Goal: Task Accomplishment & Management: Manage account settings

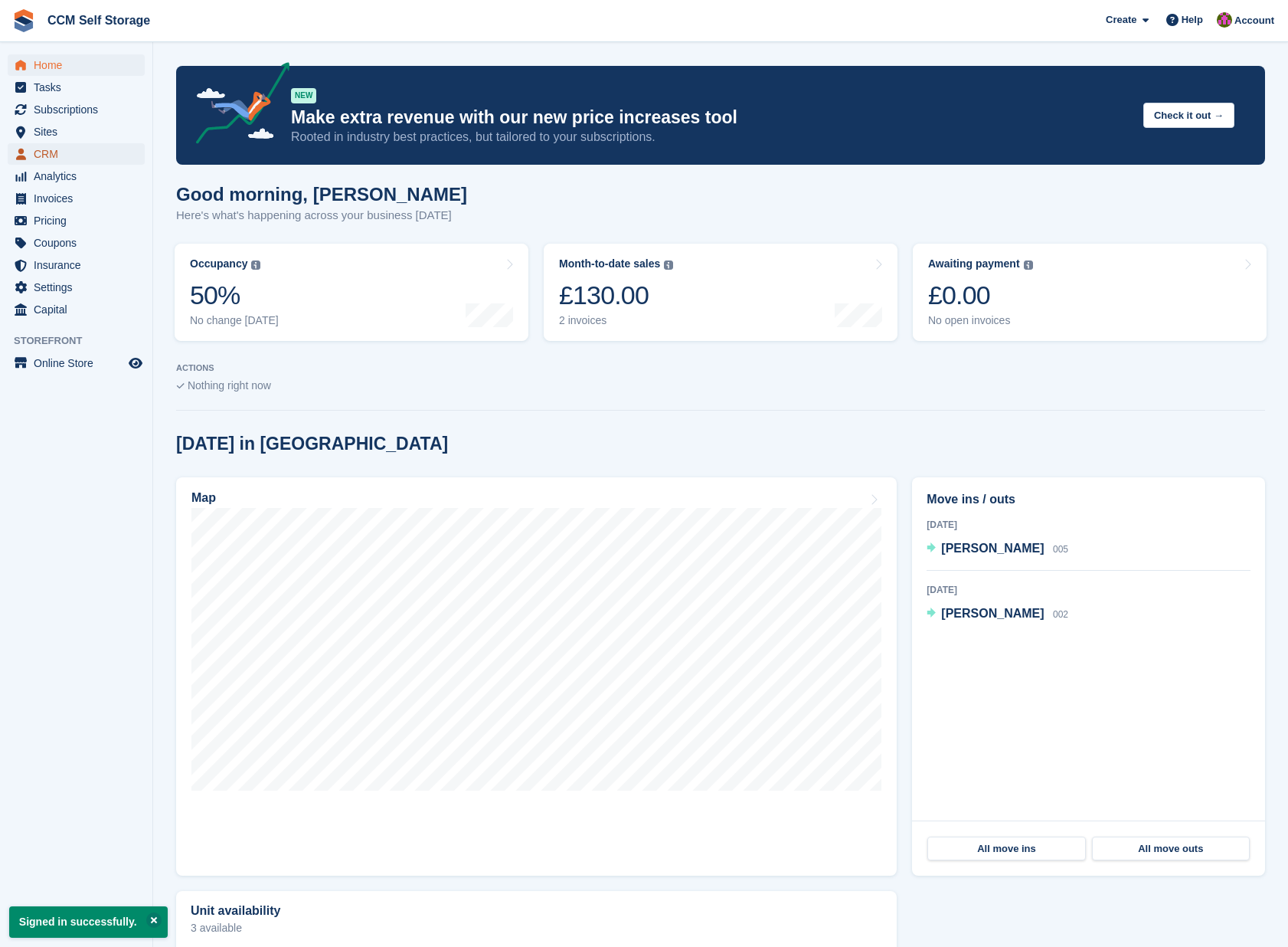
click at [87, 150] on span "CRM" at bounding box center [80, 153] width 92 height 21
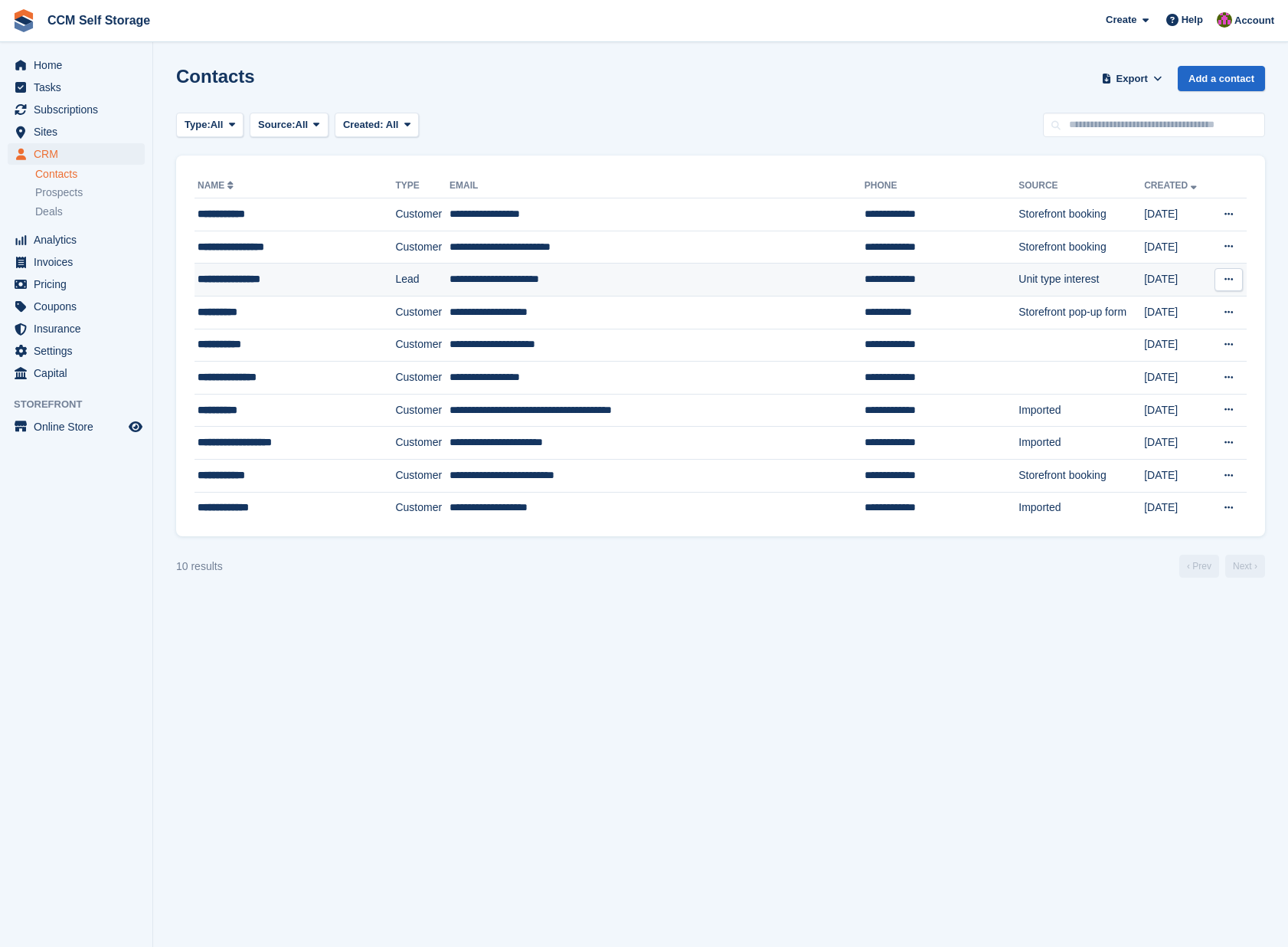
click at [246, 280] on div "**********" at bounding box center [283, 279] width 170 height 16
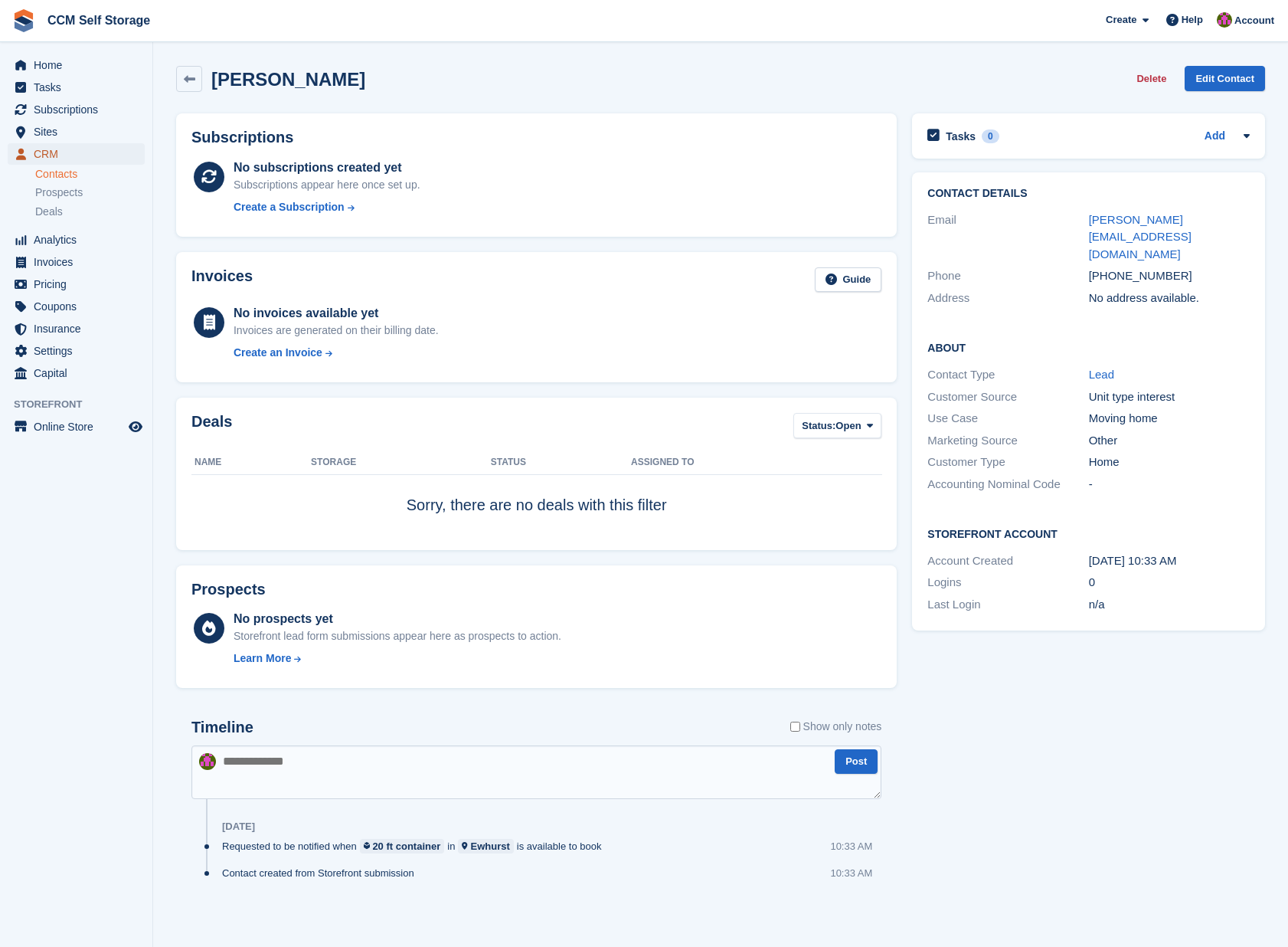
click at [52, 152] on span "CRM" at bounding box center [80, 153] width 92 height 21
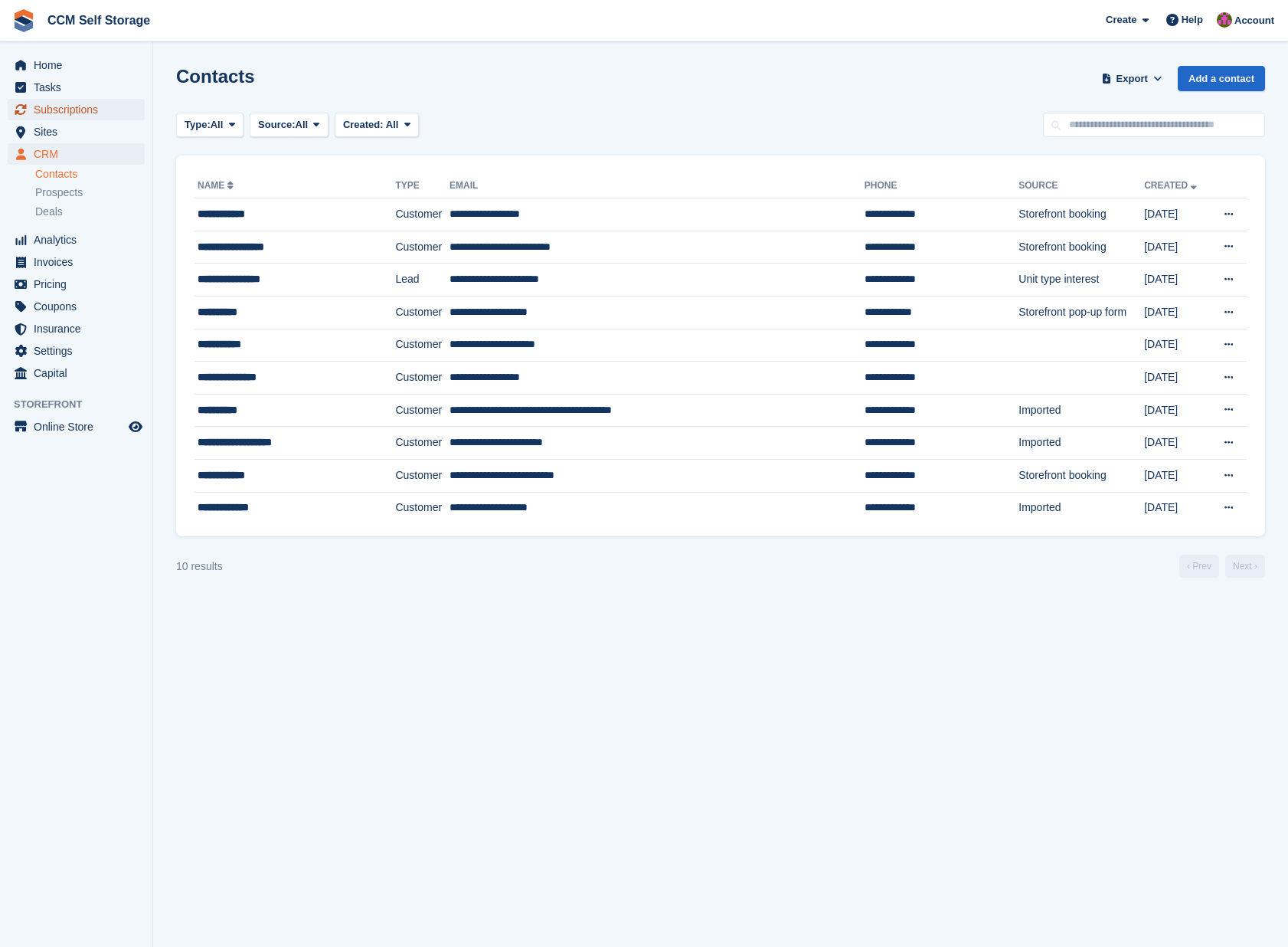
click at [75, 103] on span "Subscriptions" at bounding box center [80, 109] width 92 height 21
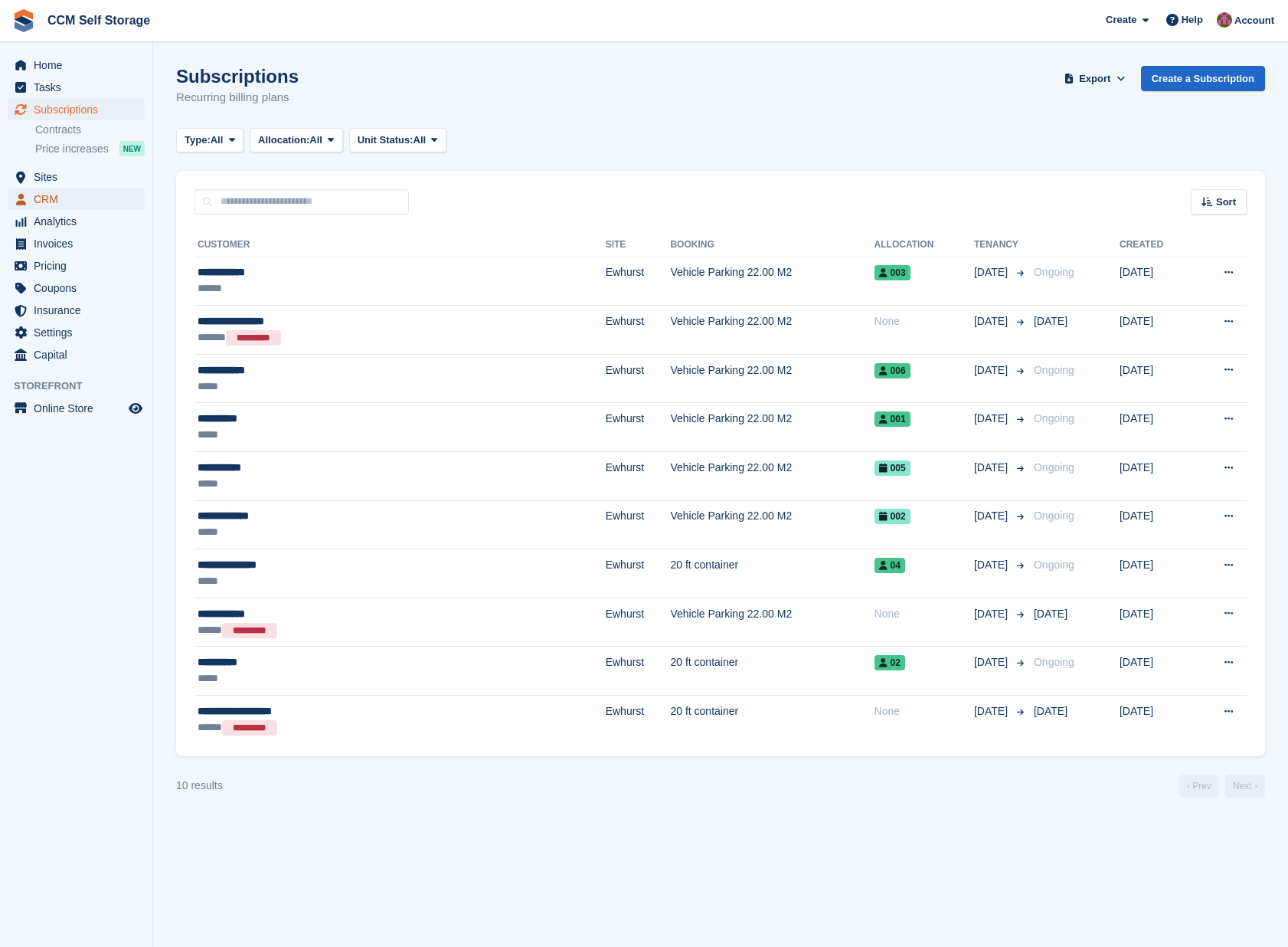
click at [73, 200] on span "CRM" at bounding box center [80, 199] width 92 height 21
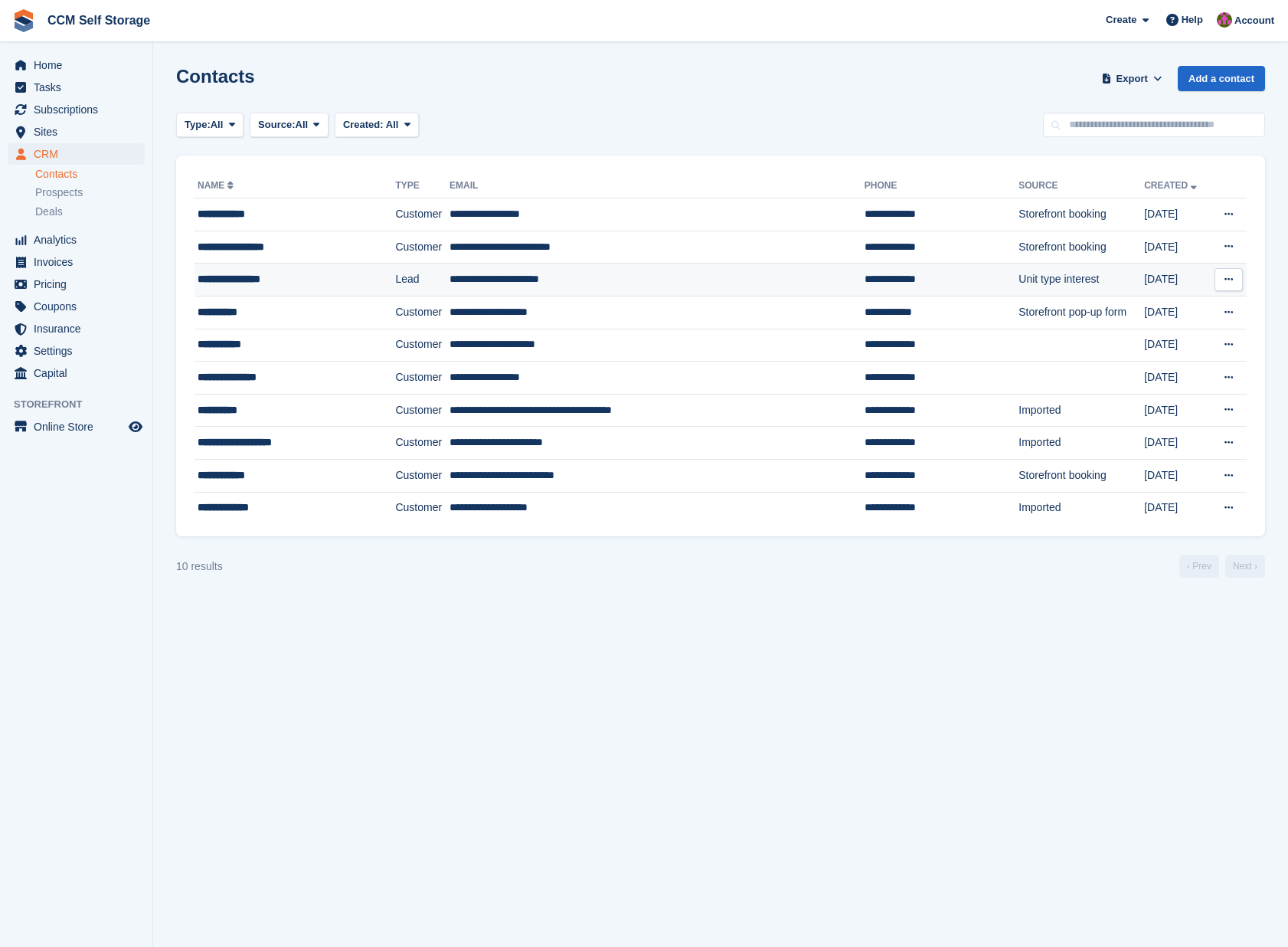
click at [268, 276] on div "**********" at bounding box center [283, 279] width 170 height 16
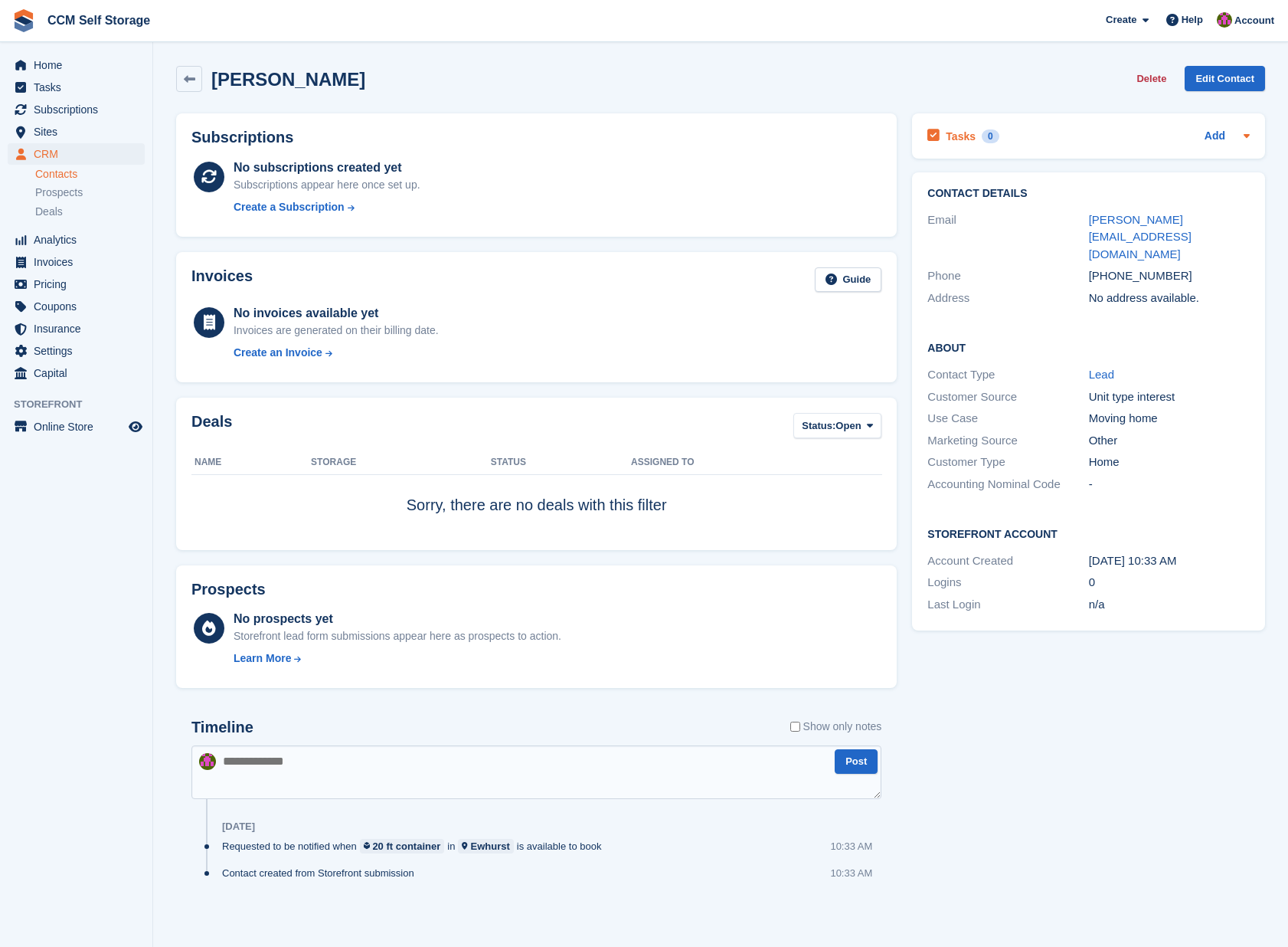
click at [1247, 135] on icon at bounding box center [1247, 136] width 6 height 4
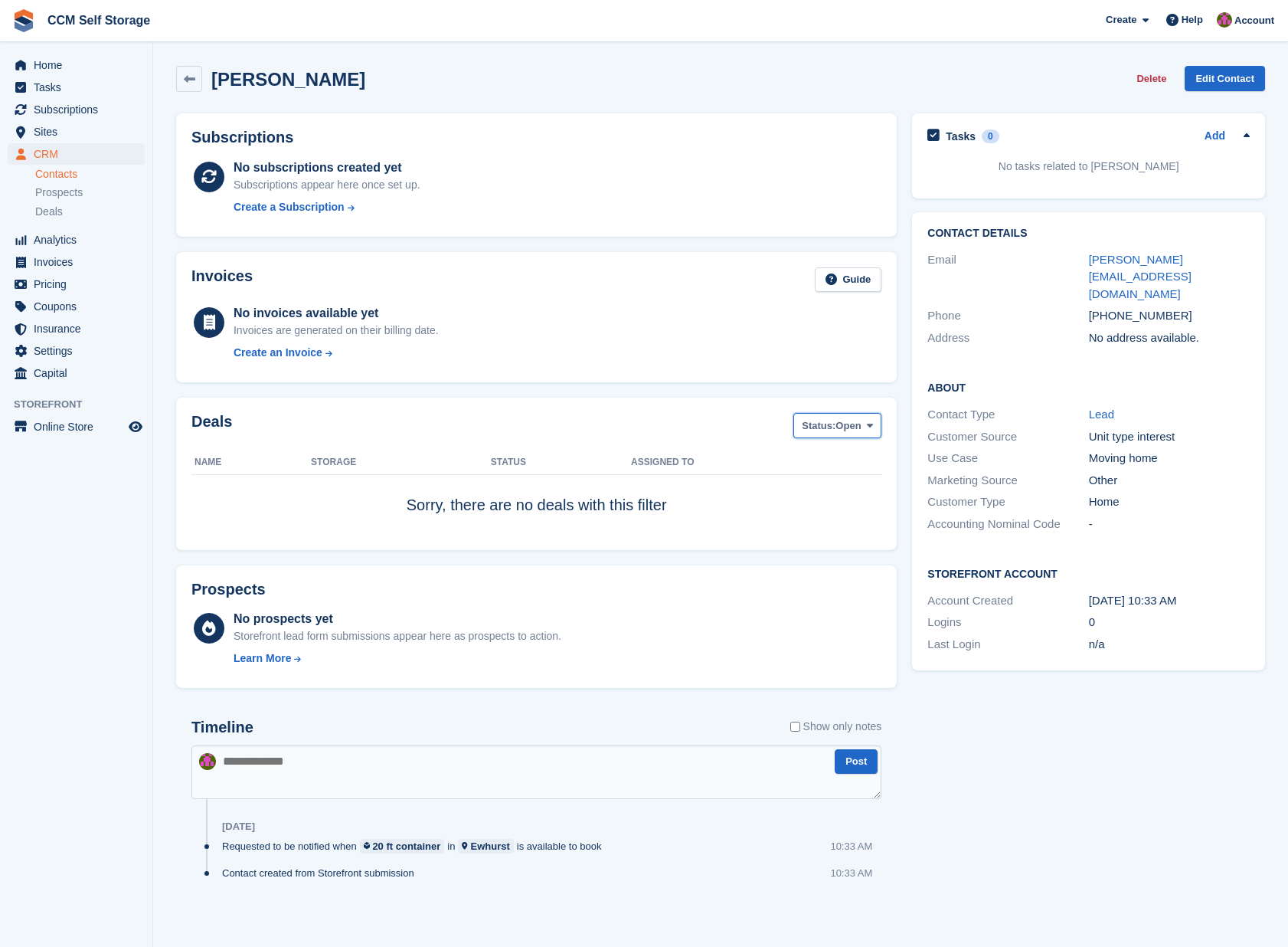
click at [875, 425] on span at bounding box center [869, 425] width 12 height 12
click at [982, 680] on div "Tasks 0 Add No tasks related to Victoria Garsden Contact Details Email v.garsde…" at bounding box center [1088, 519] width 368 height 828
click at [624, 761] on textarea at bounding box center [537, 771] width 690 height 53
type textarea "**********"
click at [859, 764] on button "Post" at bounding box center [856, 762] width 43 height 25
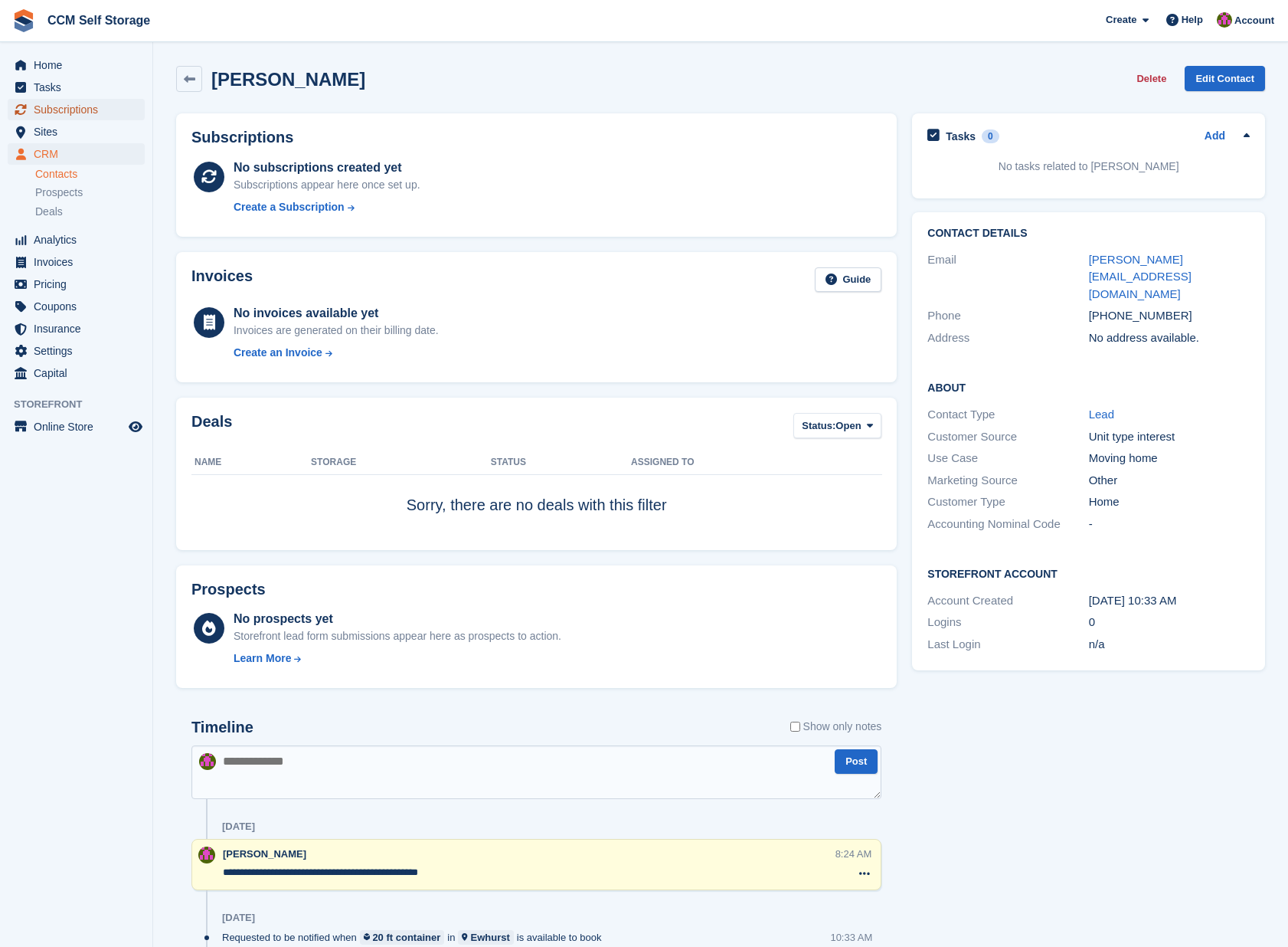
click at [64, 107] on span "Subscriptions" at bounding box center [80, 109] width 92 height 21
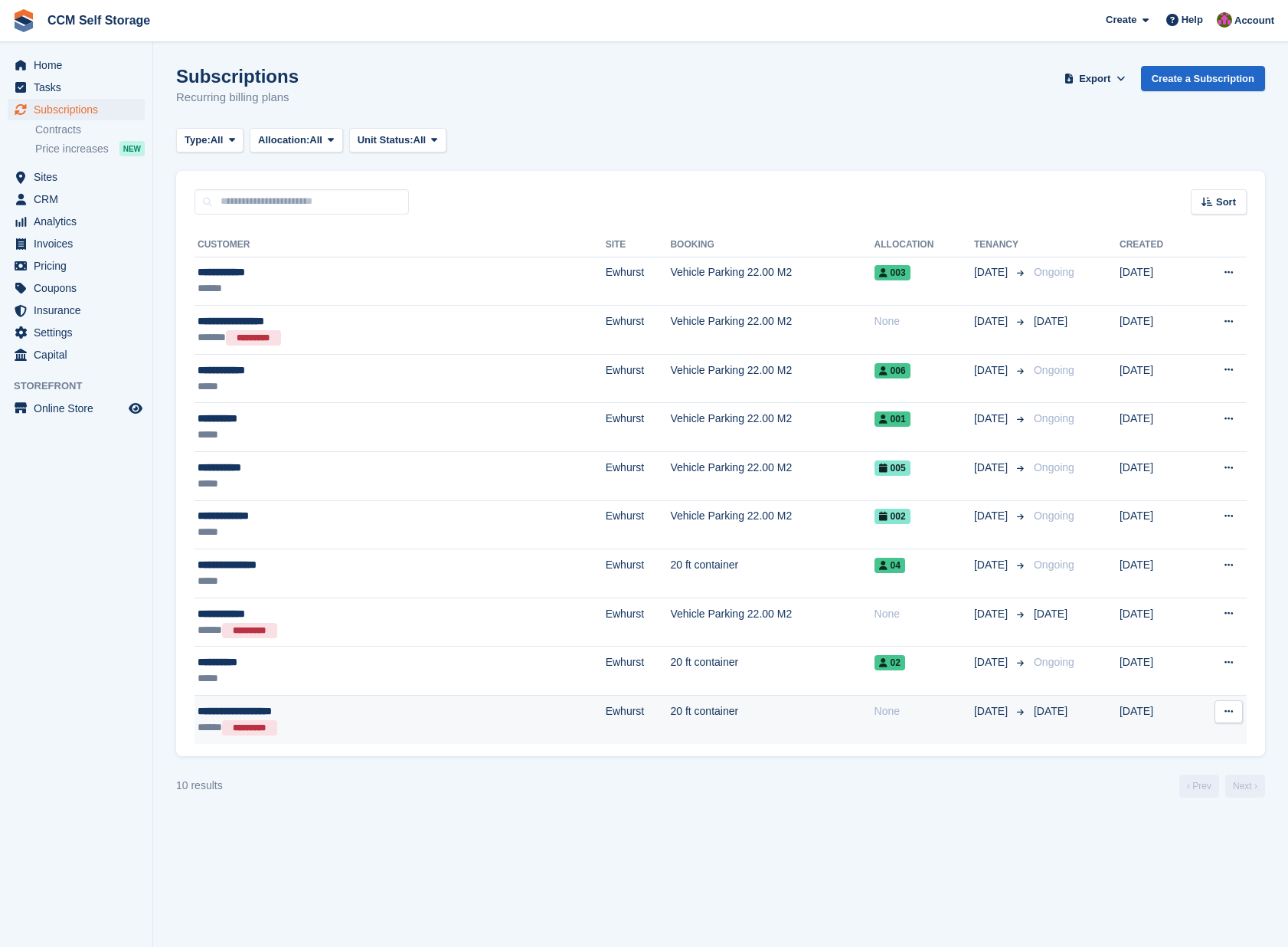
click at [339, 719] on div "***** *********" at bounding box center [319, 727] width 242 height 16
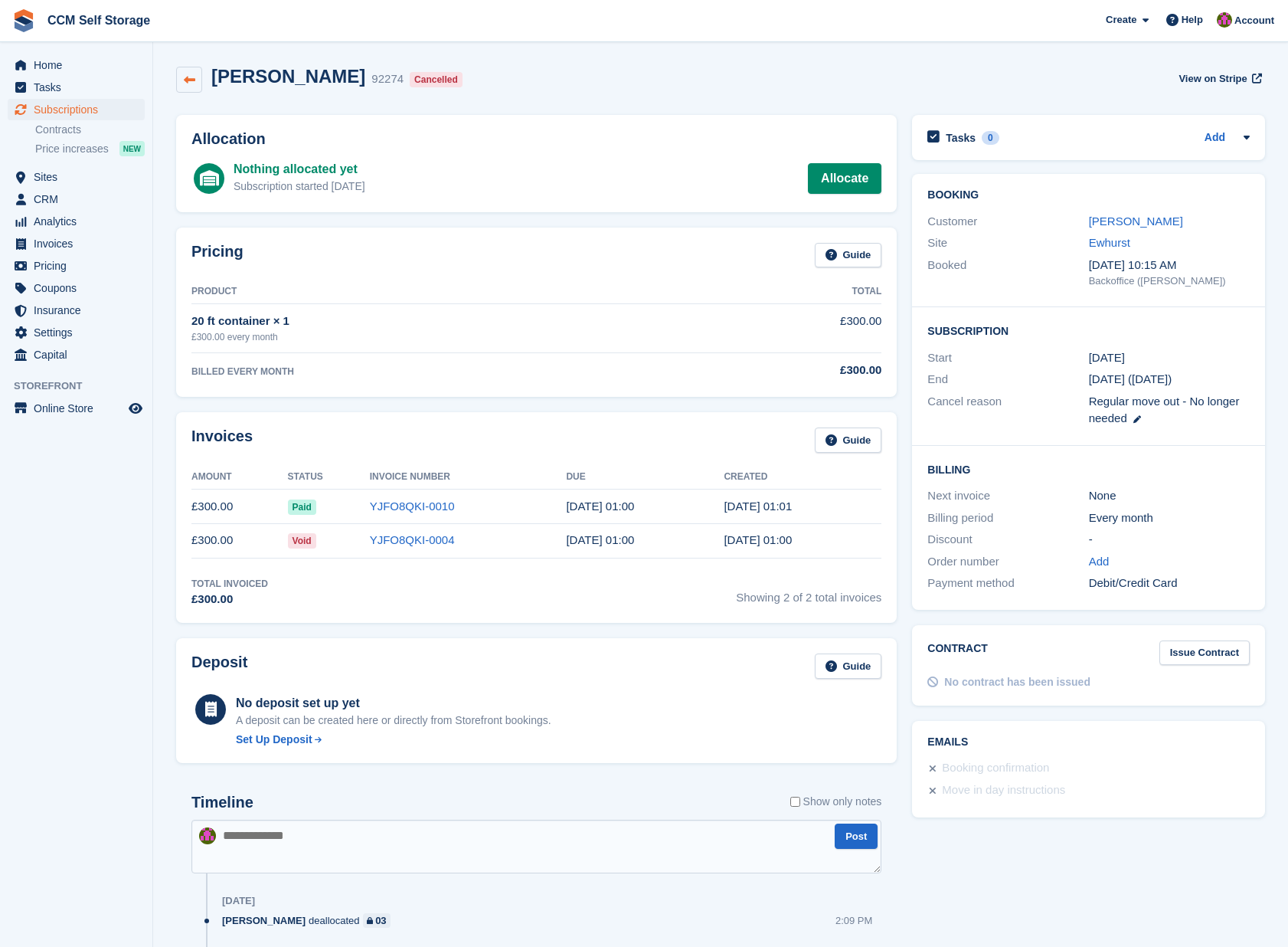
click at [186, 76] on icon at bounding box center [189, 80] width 11 height 11
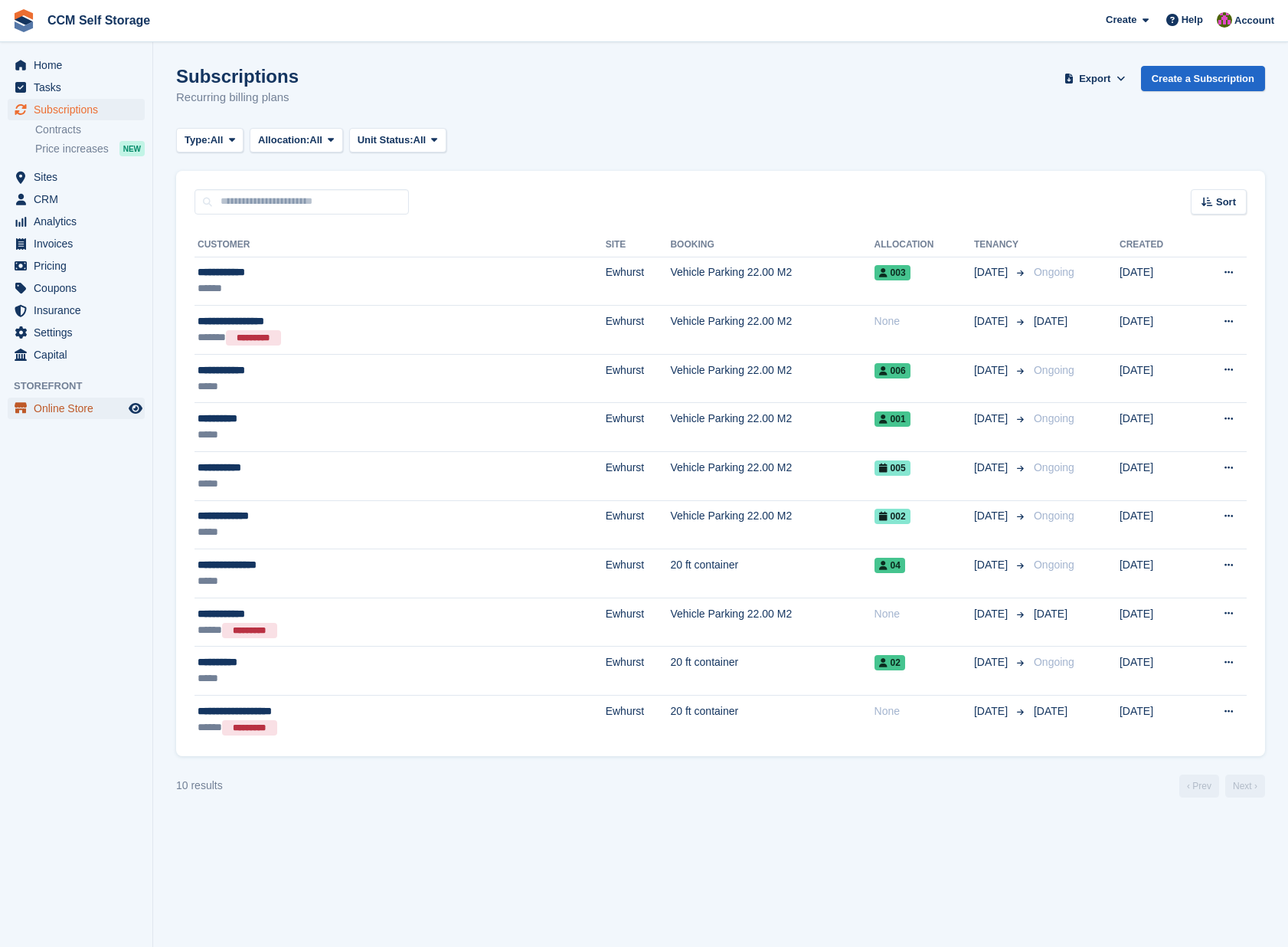
click at [68, 406] on span "Online Store" at bounding box center [80, 408] width 92 height 21
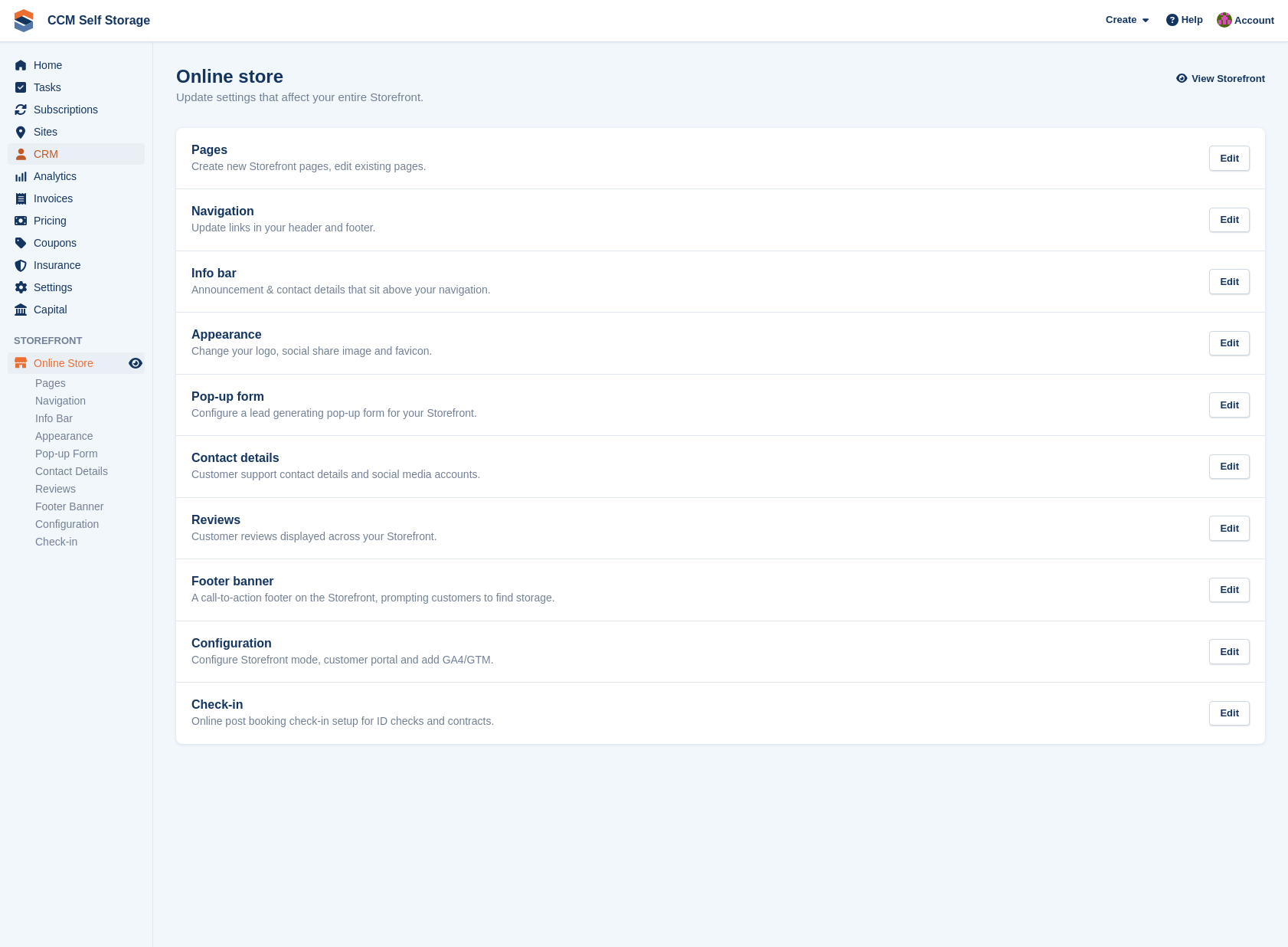
click at [52, 152] on span "CRM" at bounding box center [80, 153] width 92 height 21
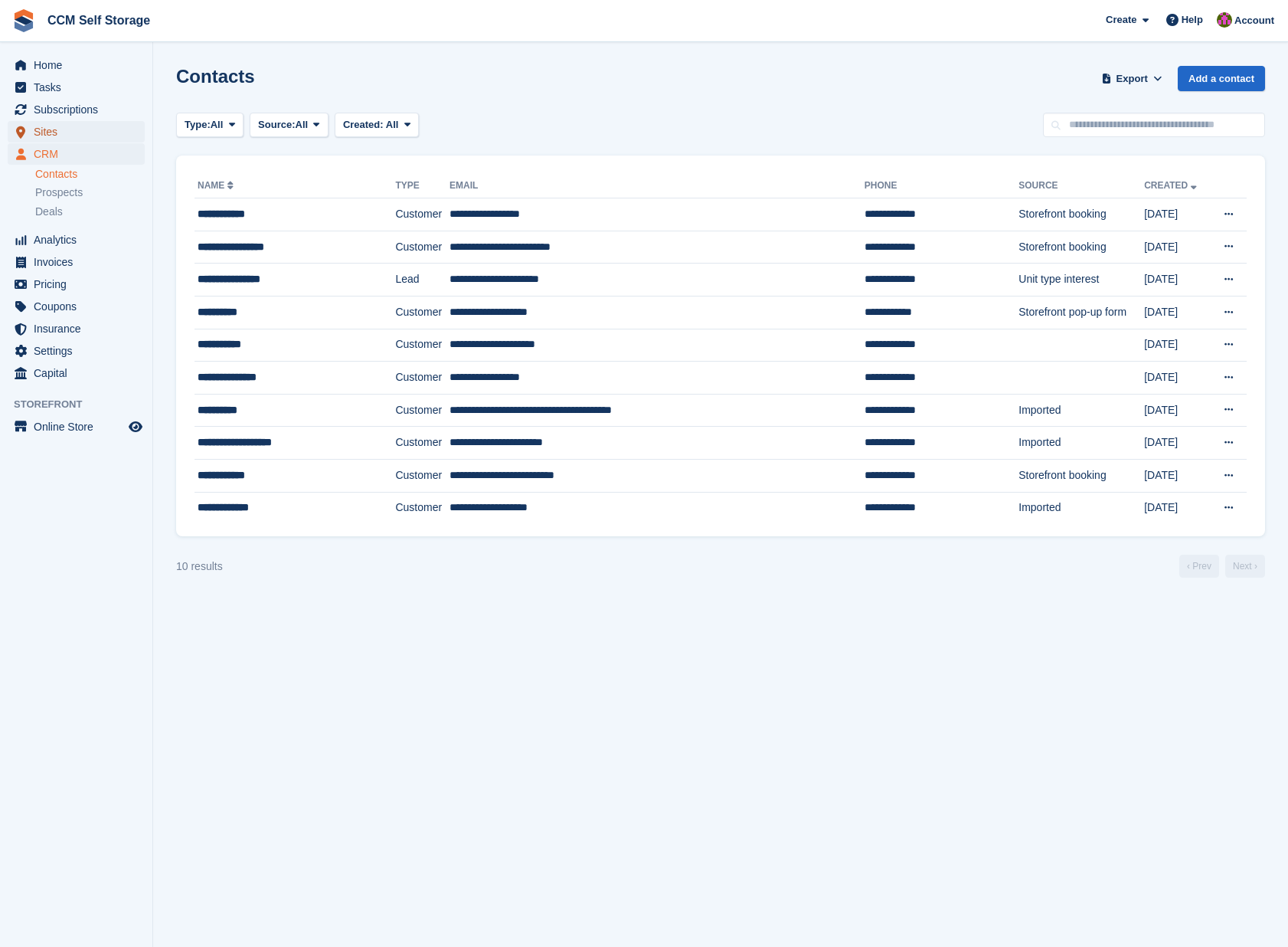
click at [49, 134] on span "Sites" at bounding box center [80, 131] width 92 height 21
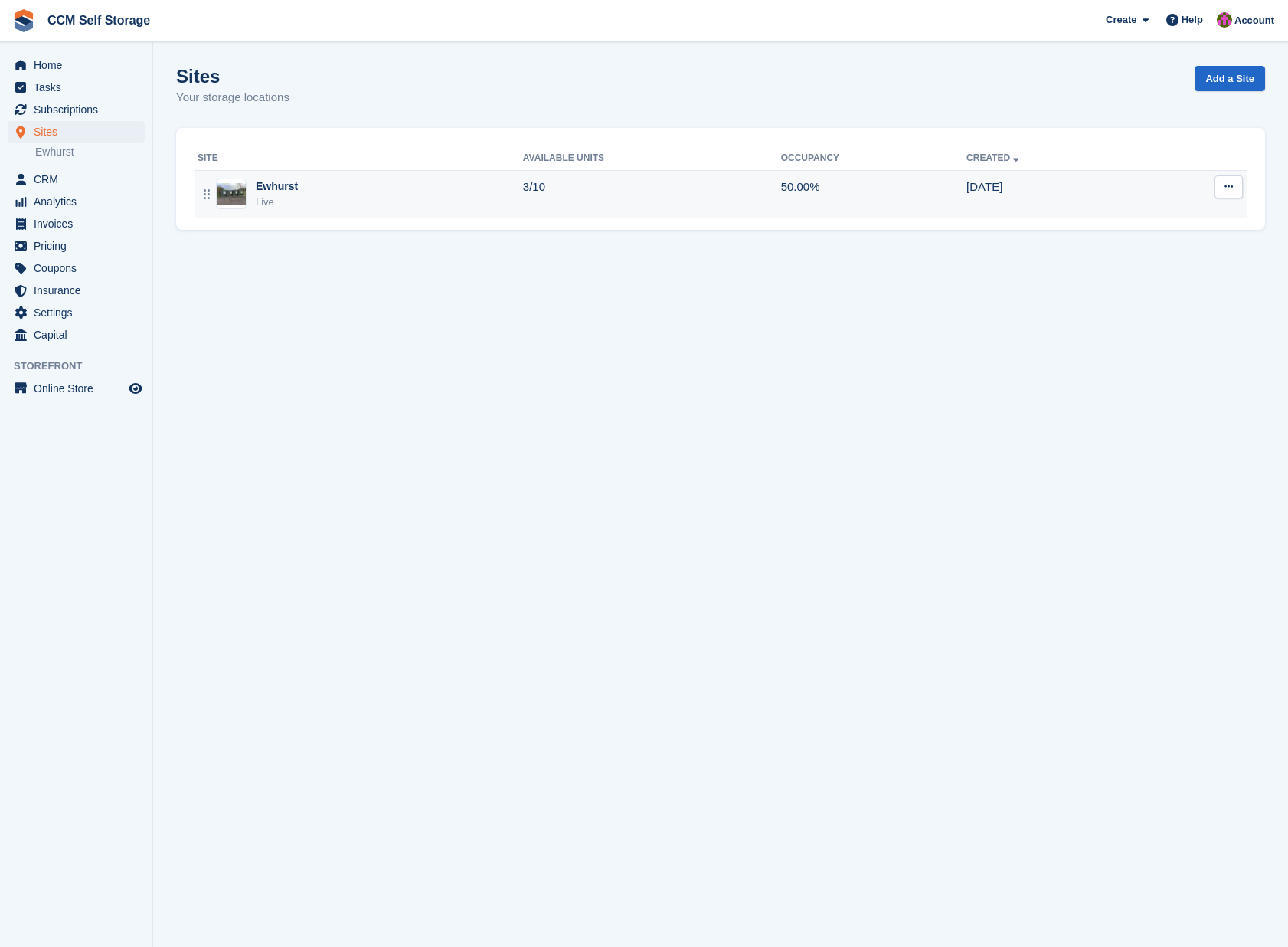
click at [1227, 186] on icon at bounding box center [1228, 186] width 9 height 10
click at [1124, 289] on p "Units" at bounding box center [1170, 289] width 134 height 20
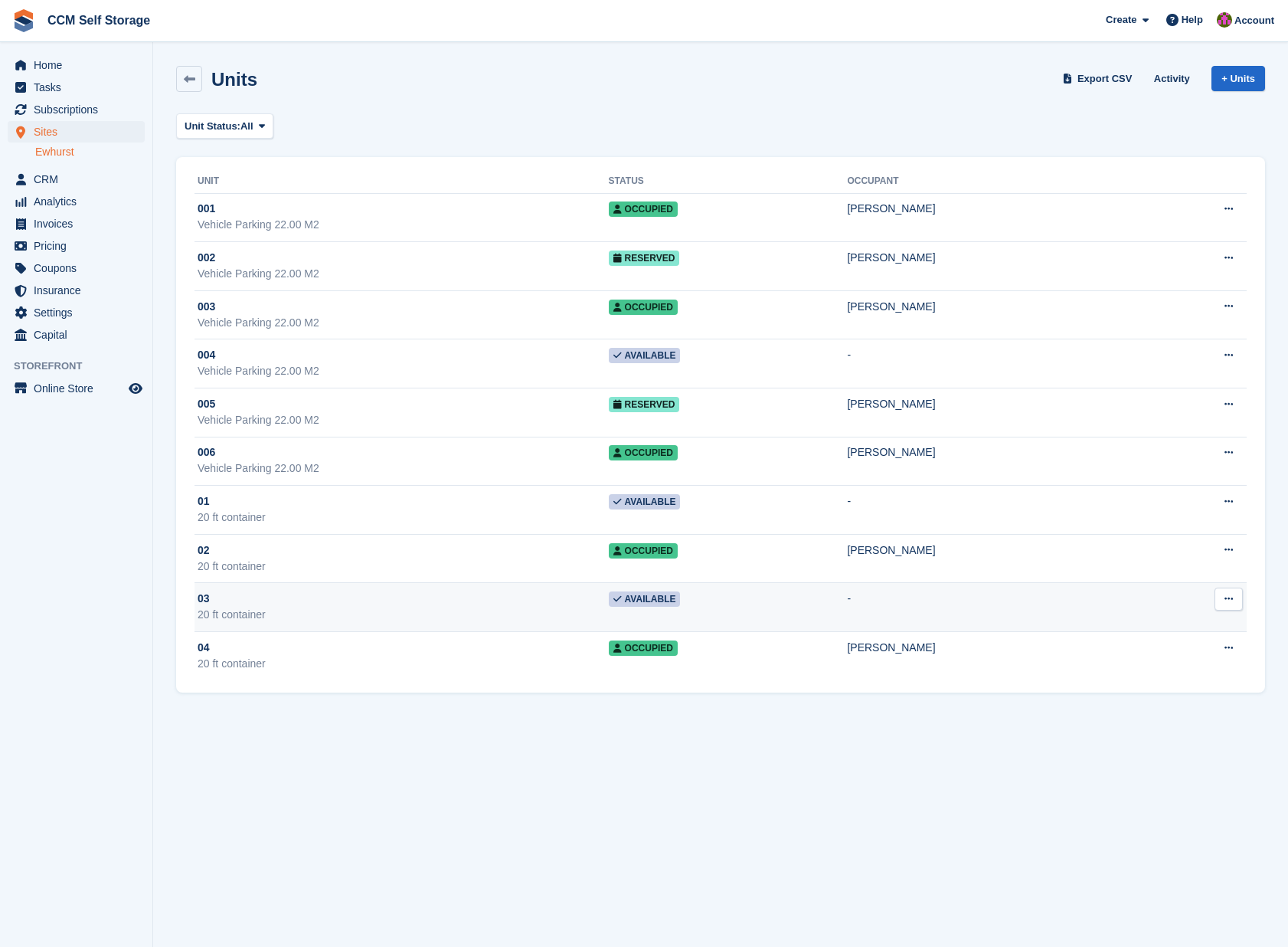
click at [1227, 600] on icon at bounding box center [1228, 598] width 9 height 10
click at [1159, 650] on p "Unit activity" at bounding box center [1170, 648] width 134 height 20
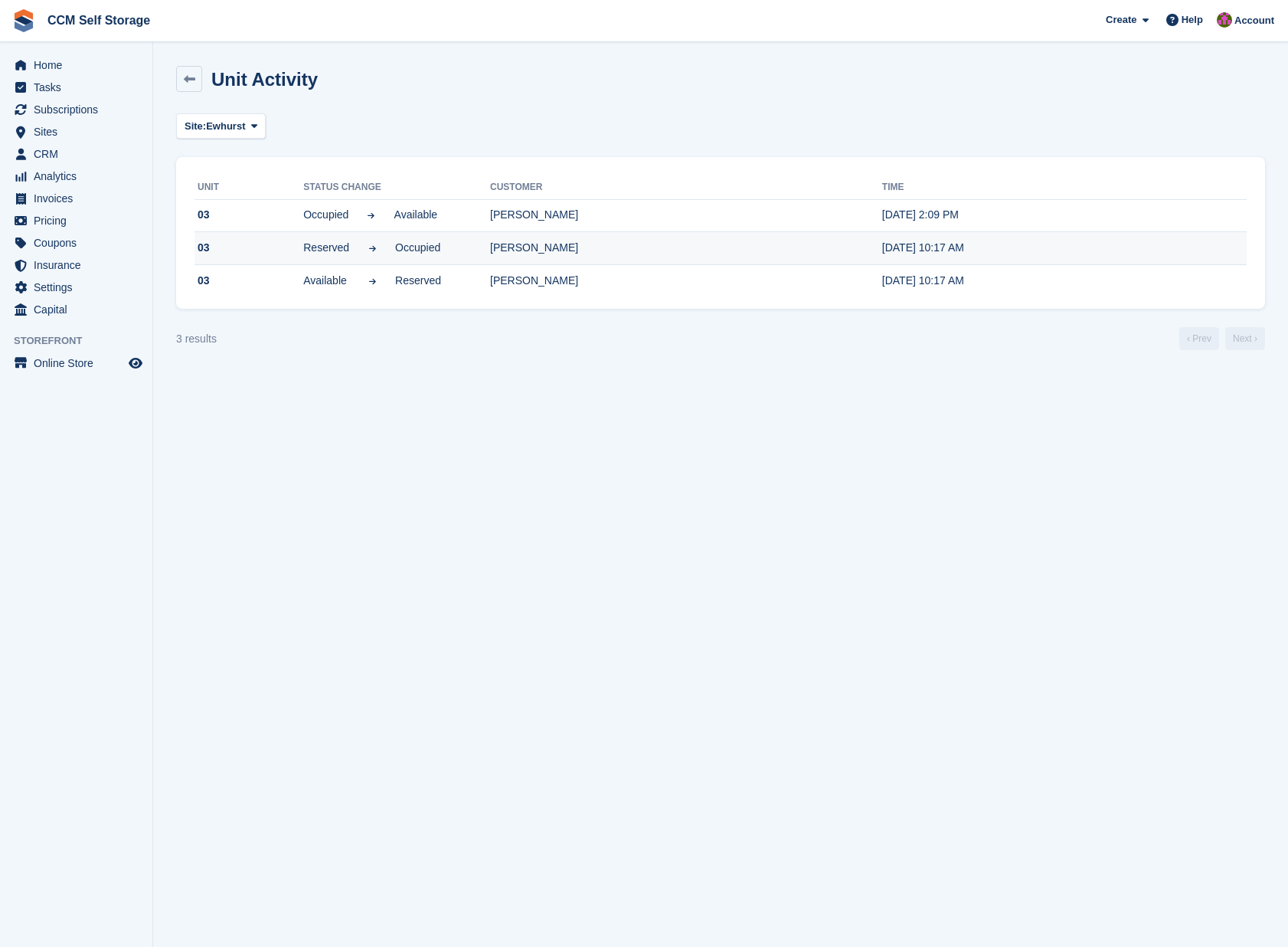
click at [367, 250] on icon at bounding box center [372, 248] width 10 height 8
click at [324, 252] on span "Reserved" at bounding box center [326, 247] width 46 height 16
click at [121, 133] on span "Sites" at bounding box center [80, 131] width 92 height 21
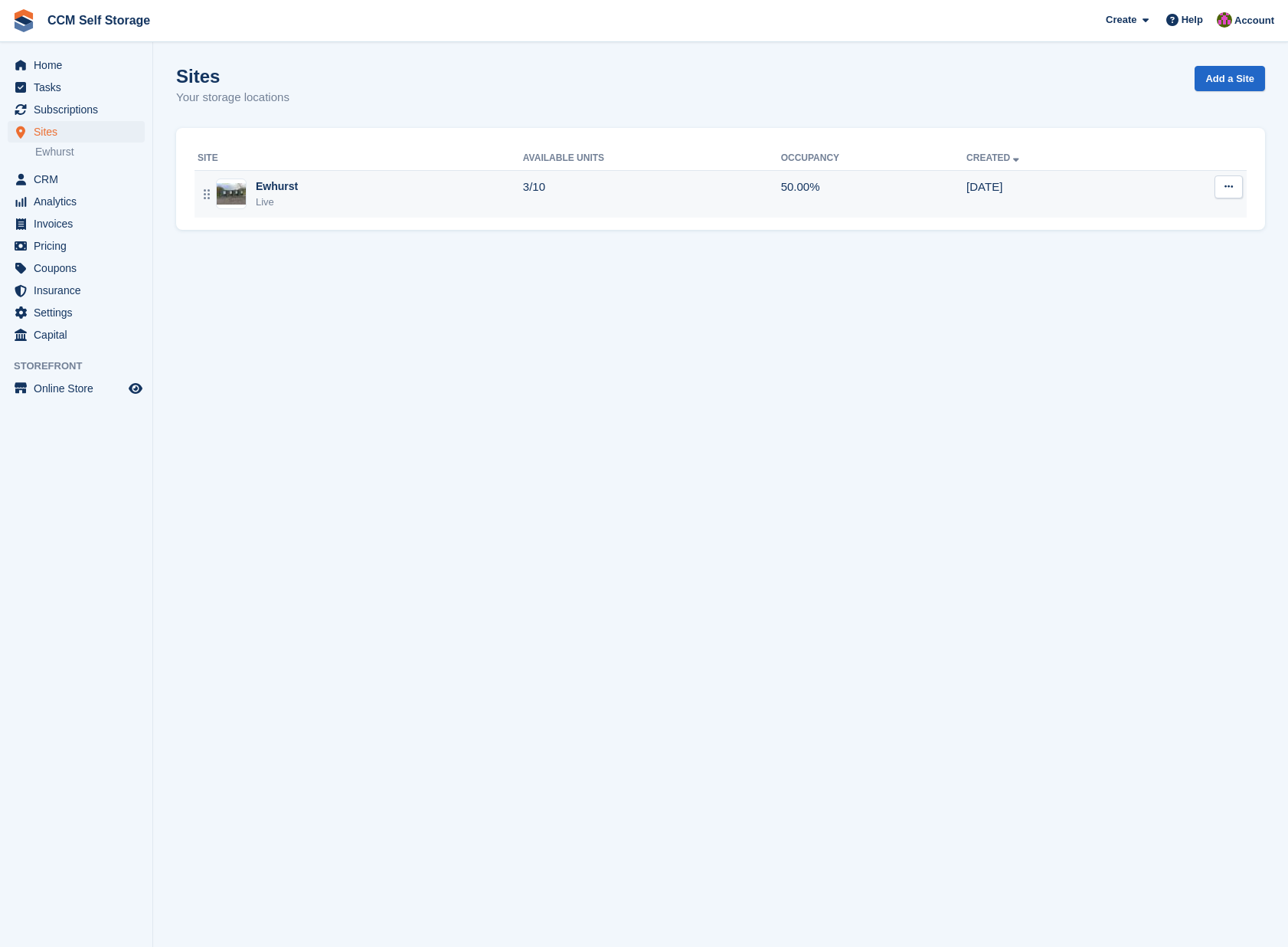
click at [285, 189] on div "Ewhurst" at bounding box center [277, 186] width 42 height 16
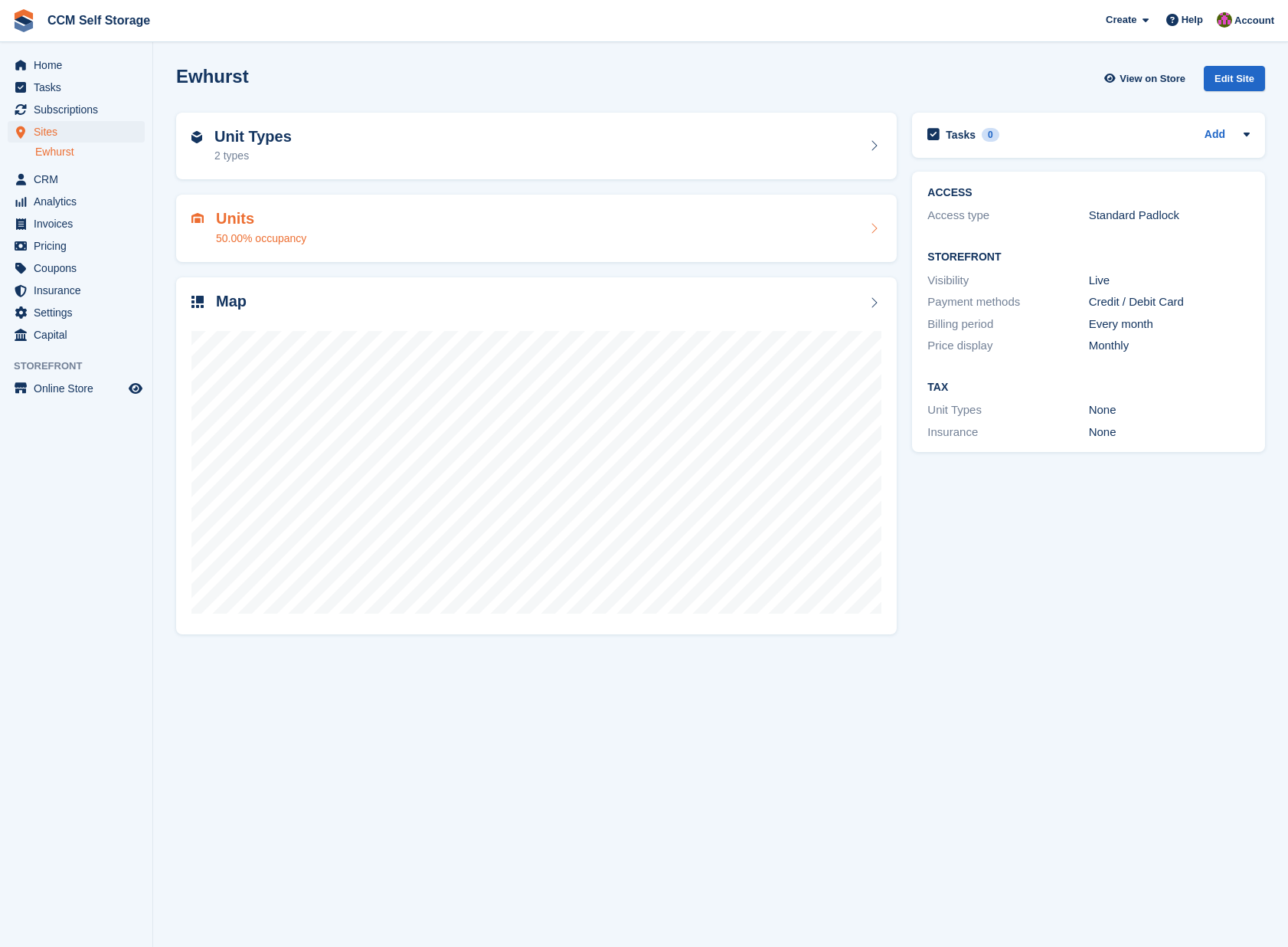
click at [878, 230] on icon at bounding box center [873, 227] width 15 height 12
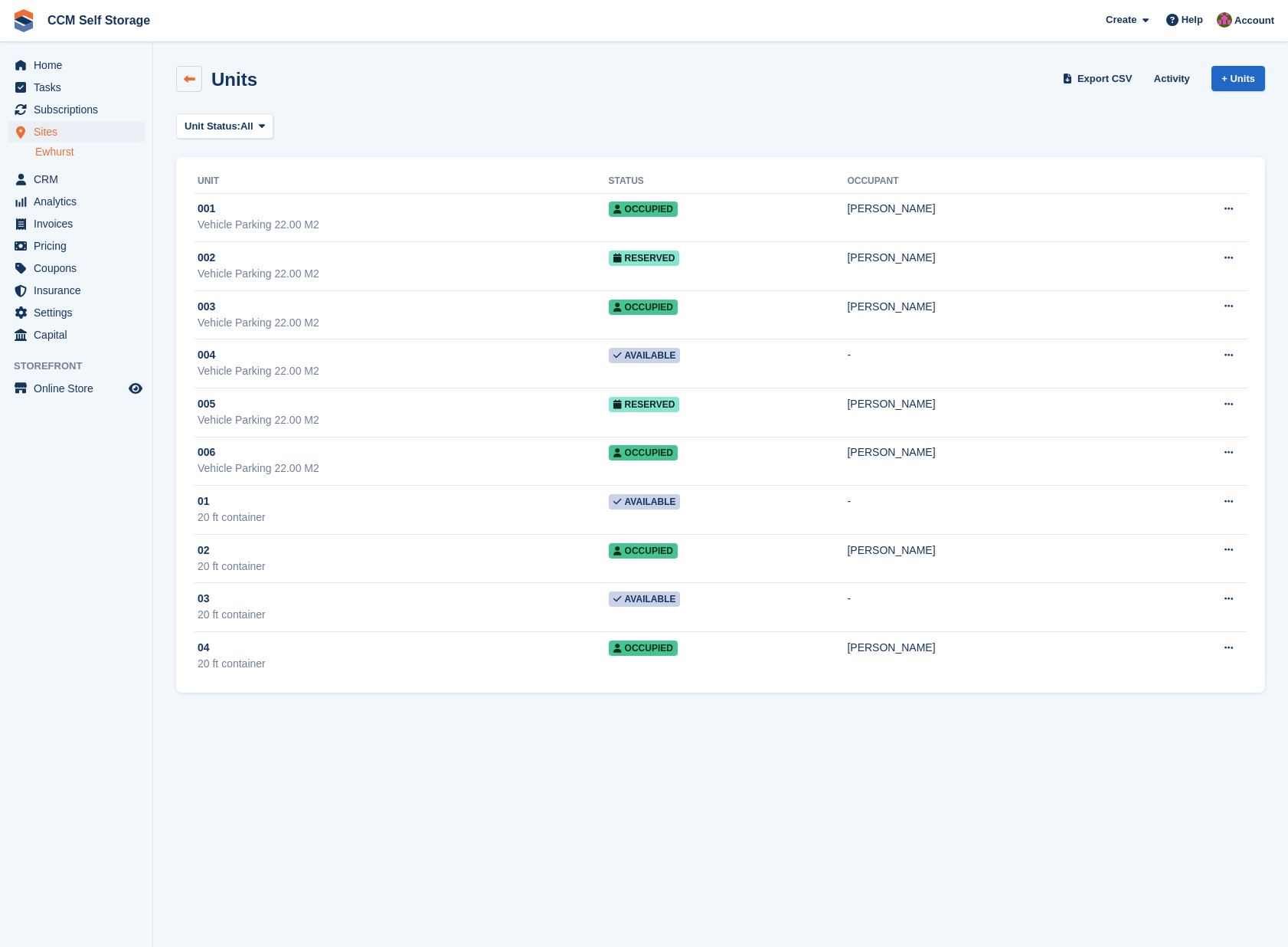
click at [188, 82] on icon at bounding box center [189, 79] width 11 height 11
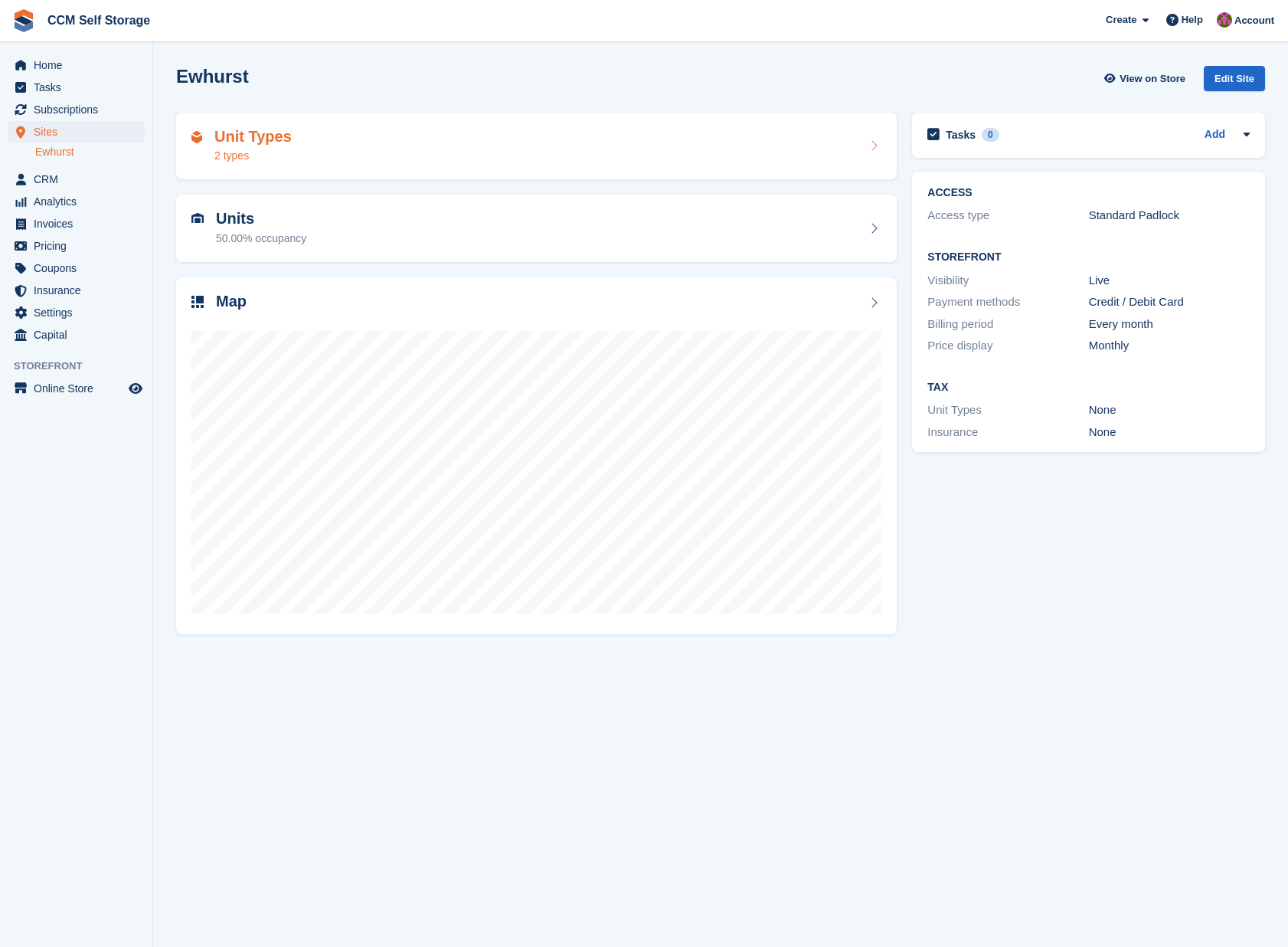
click at [873, 148] on icon at bounding box center [873, 145] width 15 height 12
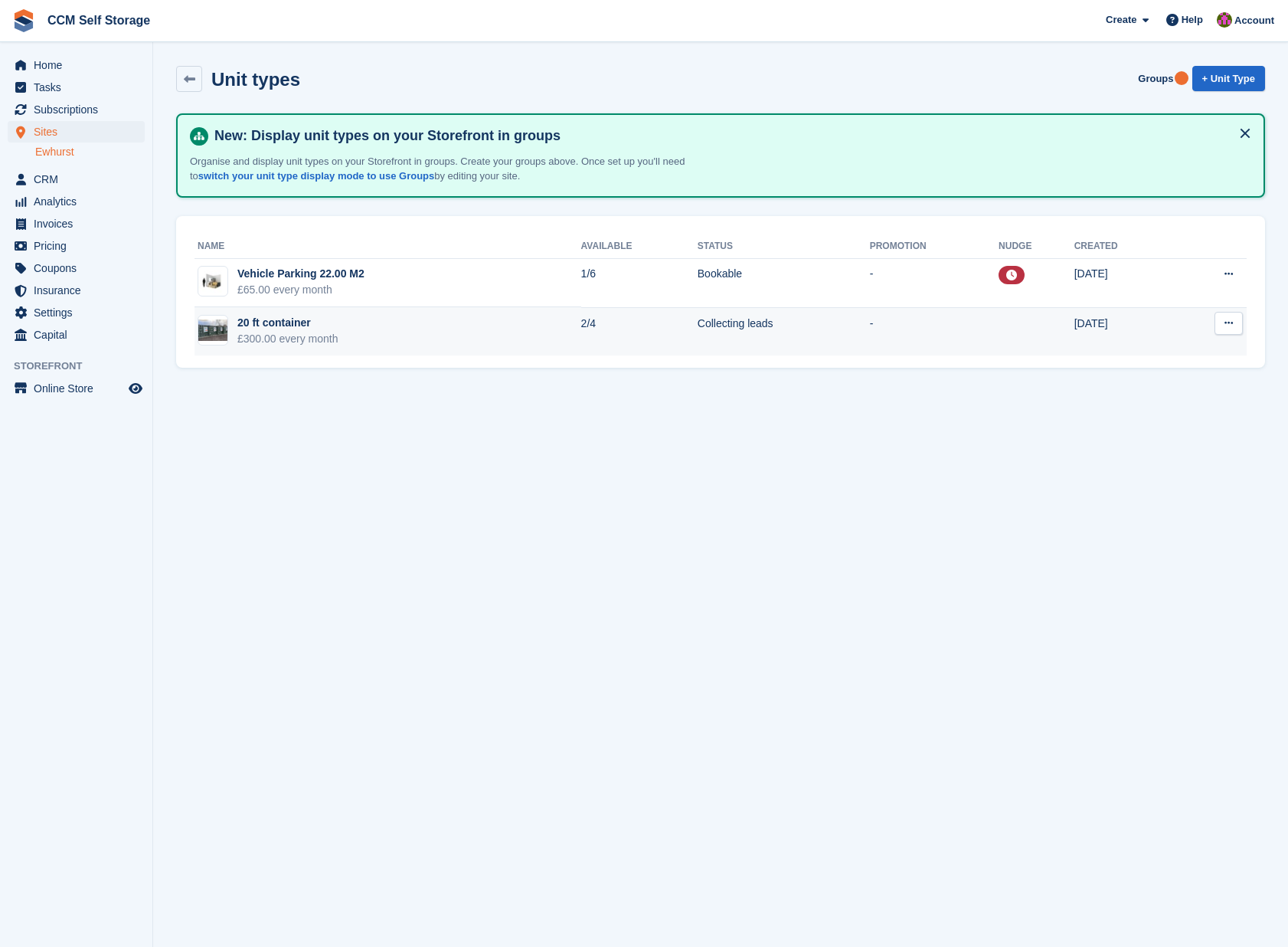
click at [1228, 324] on icon at bounding box center [1228, 323] width 9 height 10
click at [731, 323] on td "Collecting leads" at bounding box center [783, 331] width 173 height 49
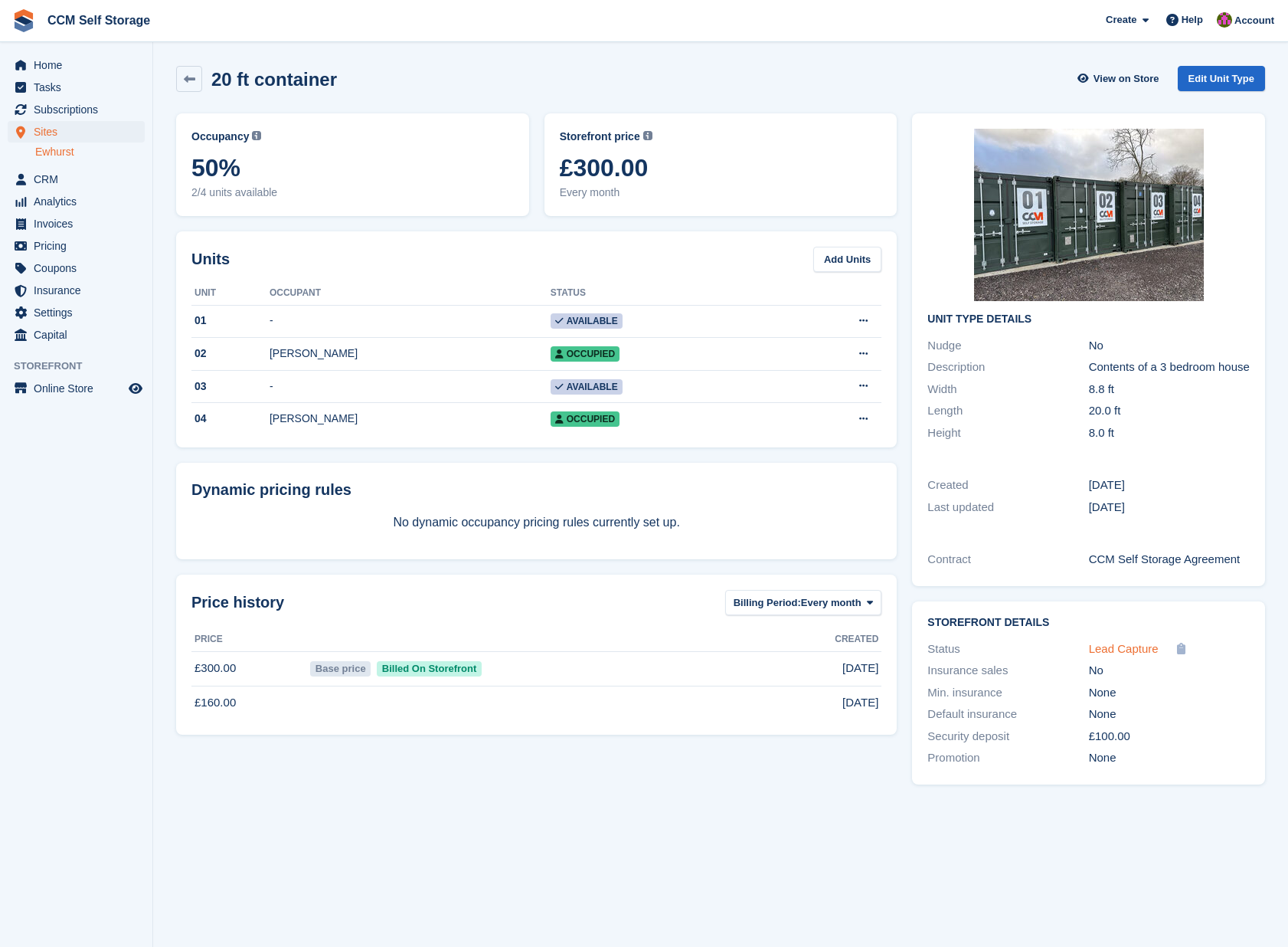
click at [1142, 655] on span "Lead Capture" at bounding box center [1124, 648] width 70 height 13
click at [1103, 655] on span "Lead Capture" at bounding box center [1124, 648] width 70 height 13
click at [1204, 77] on link "Edit Unit Type" at bounding box center [1221, 79] width 87 height 25
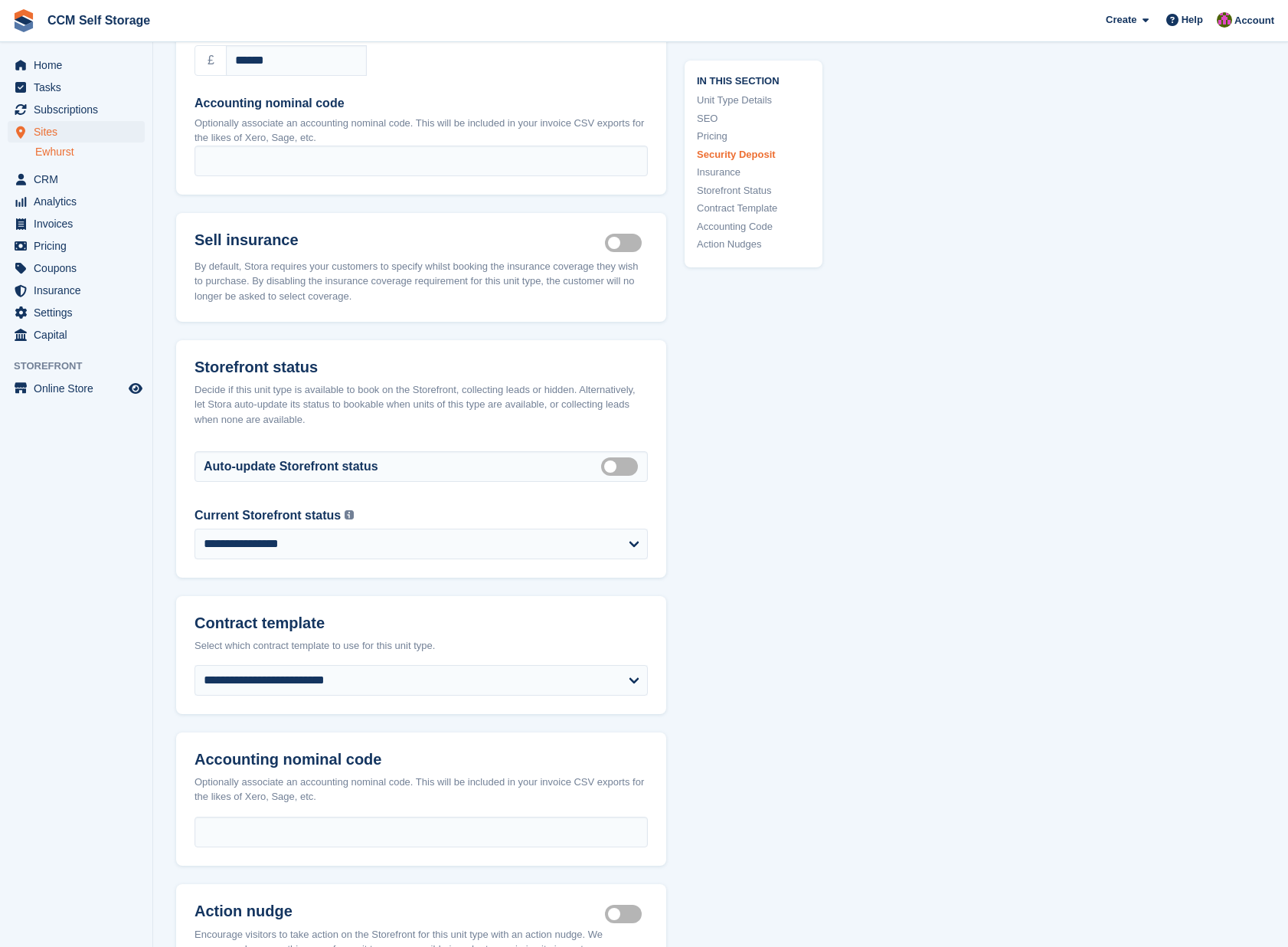
scroll to position [1949, 0]
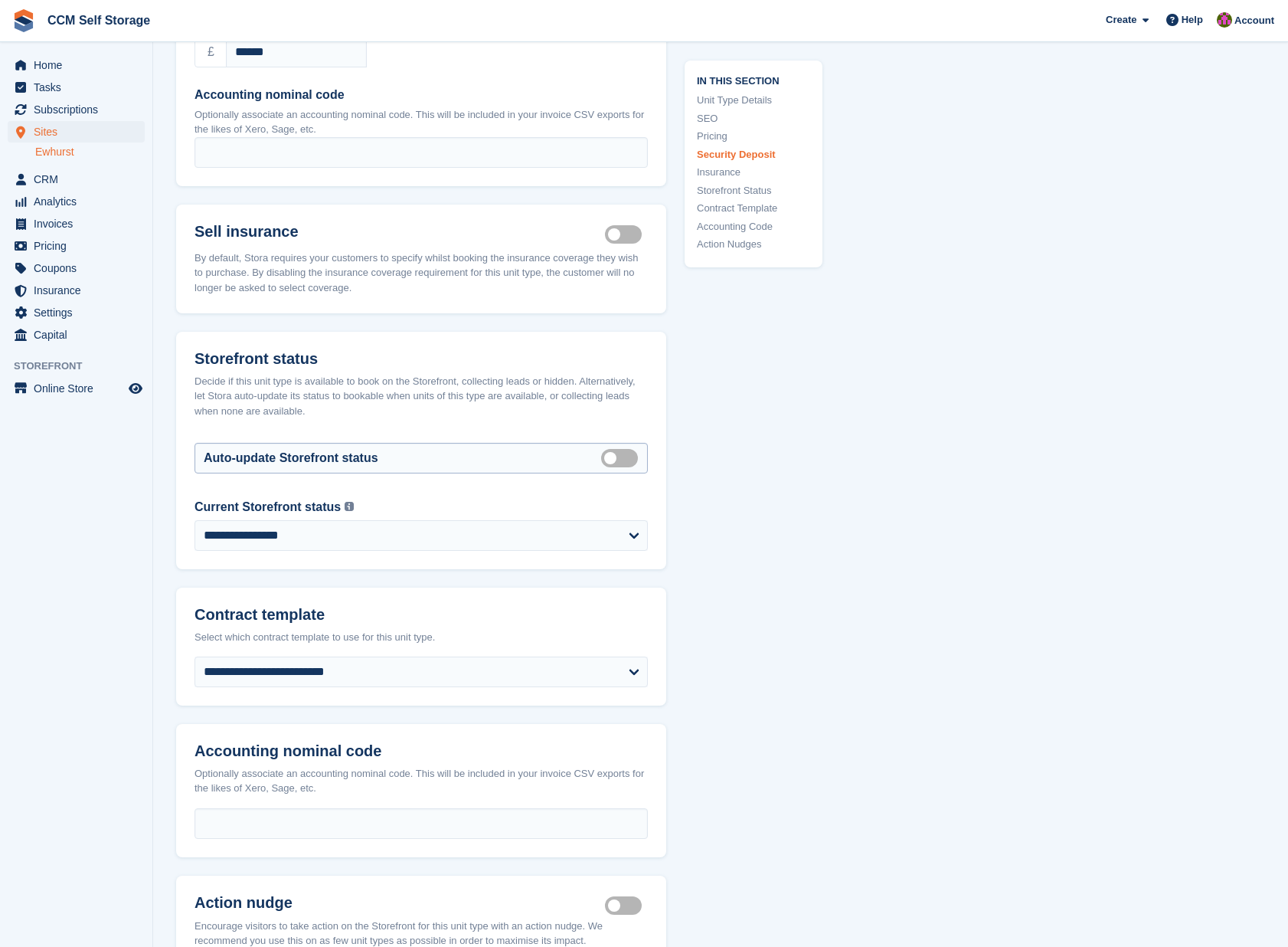
click at [611, 456] on label "Auto manage storefront status" at bounding box center [623, 457] width 43 height 2
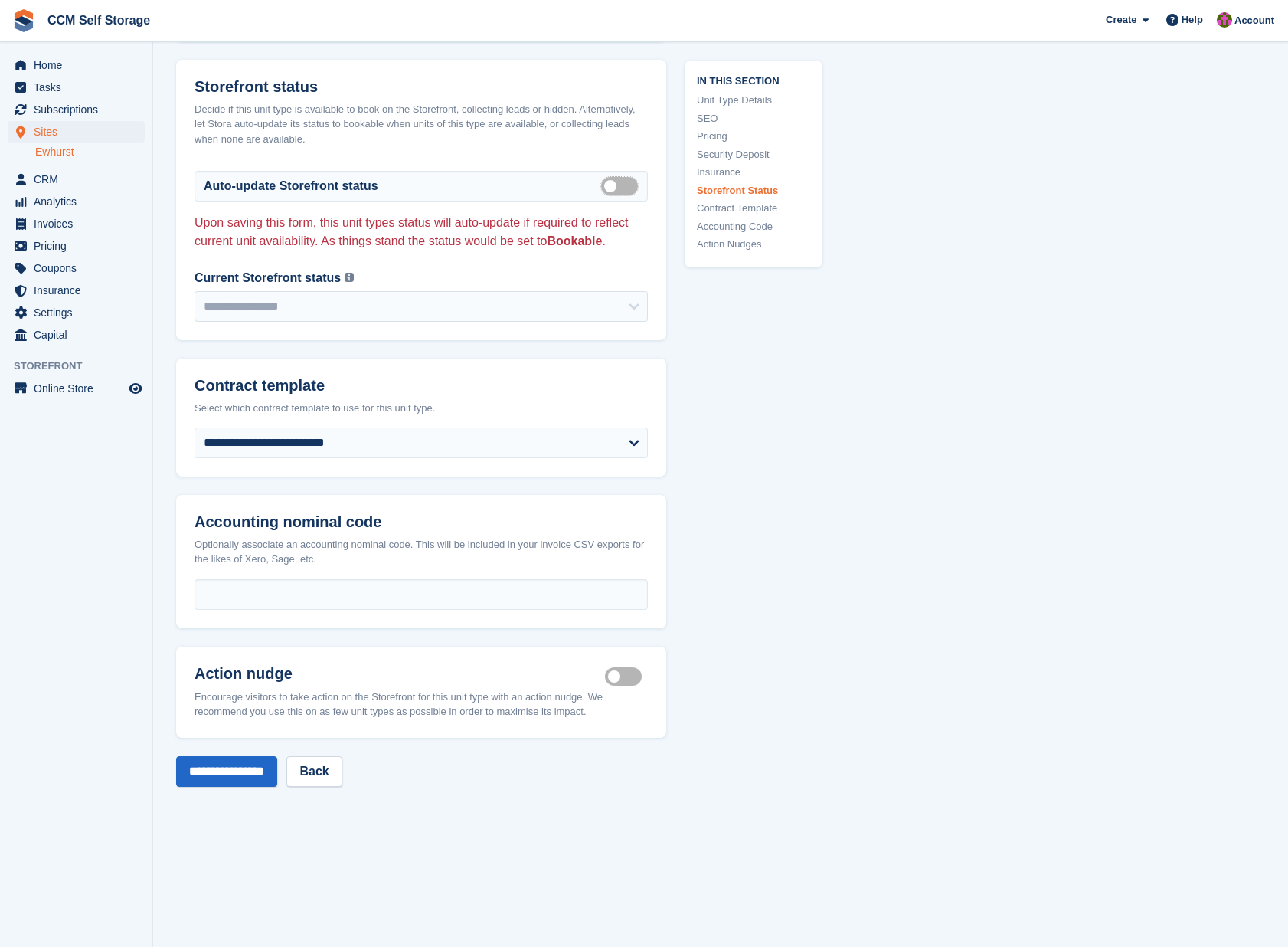
scroll to position [2245, 0]
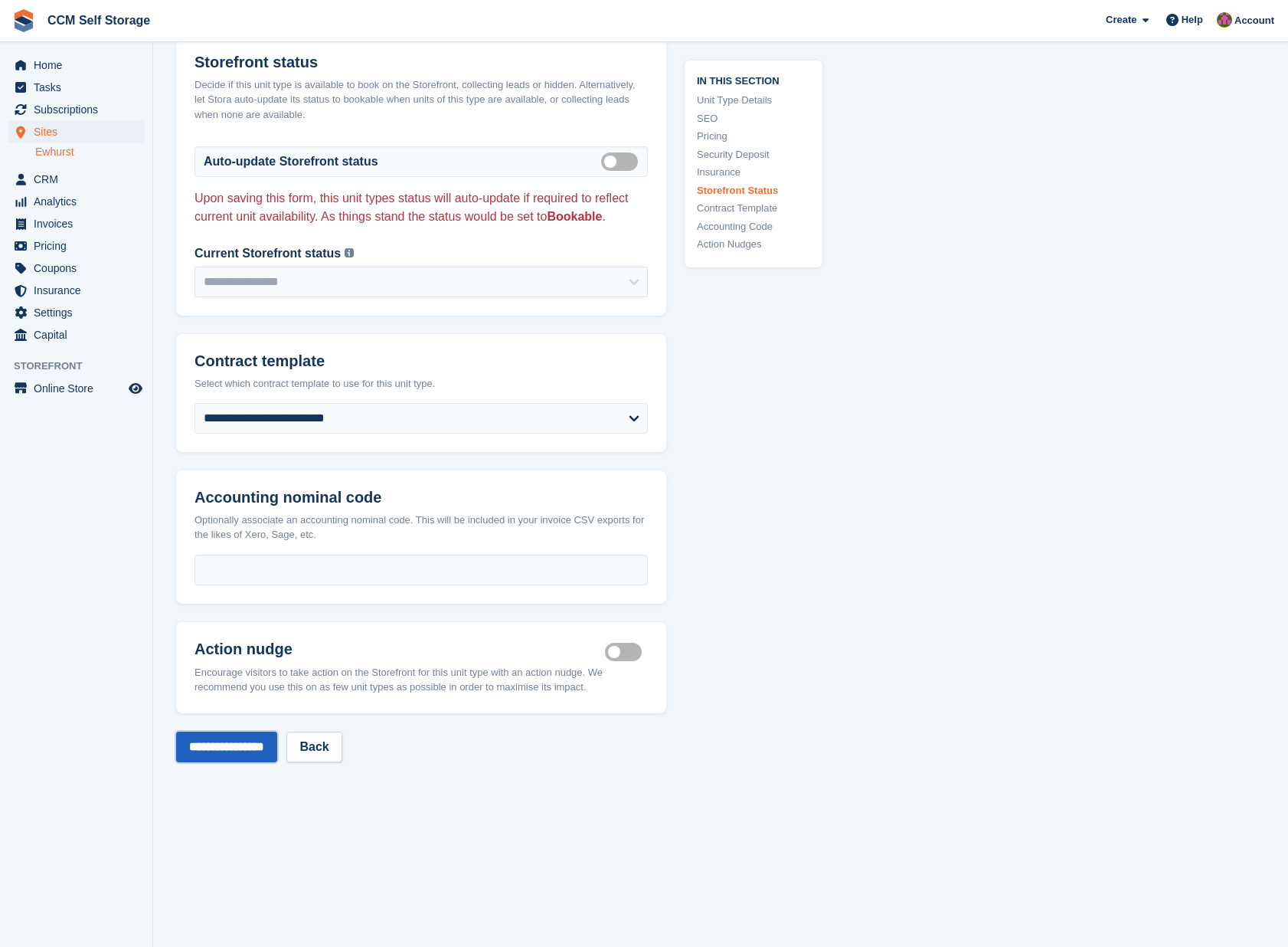
click at [239, 732] on input "**********" at bounding box center [227, 747] width 101 height 31
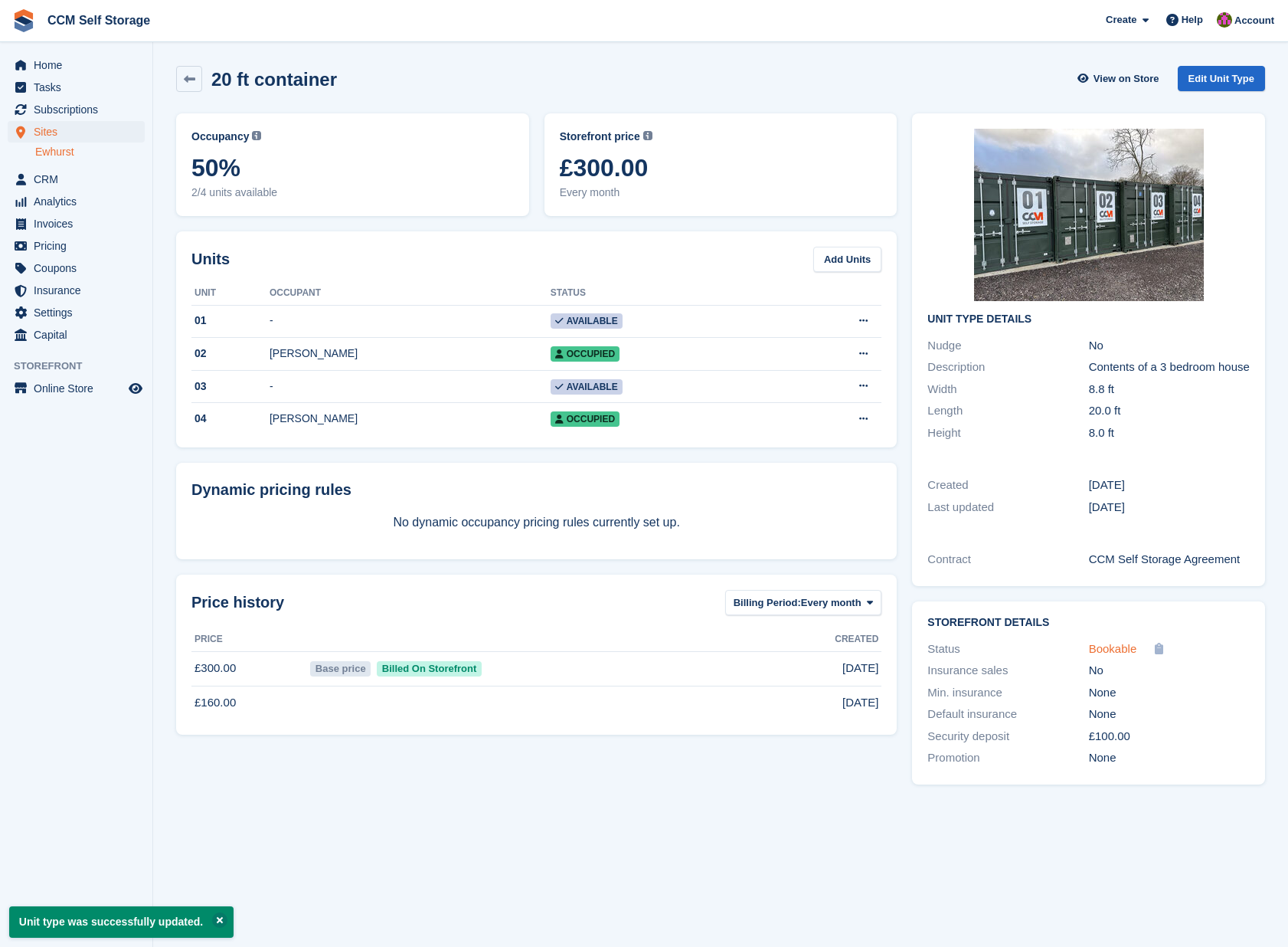
click at [1102, 655] on span "Bookable" at bounding box center [1113, 648] width 48 height 13
